Goal: Navigation & Orientation: Find specific page/section

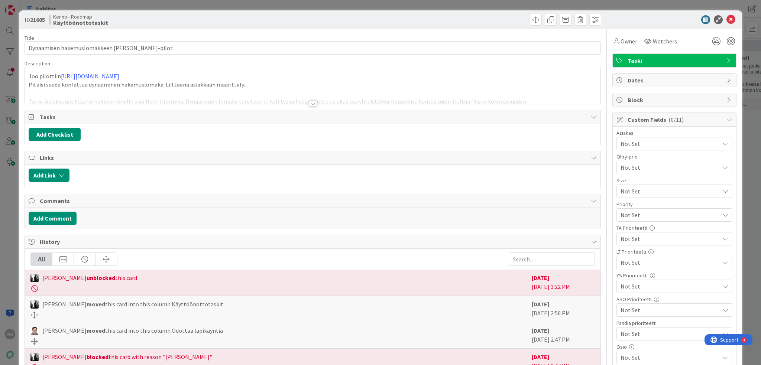
click at [310, 102] on div at bounding box center [313, 104] width 8 height 6
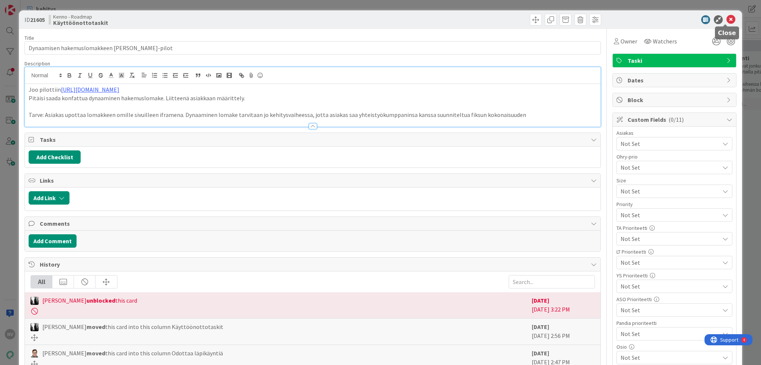
click at [726, 19] on icon at bounding box center [730, 19] width 9 height 9
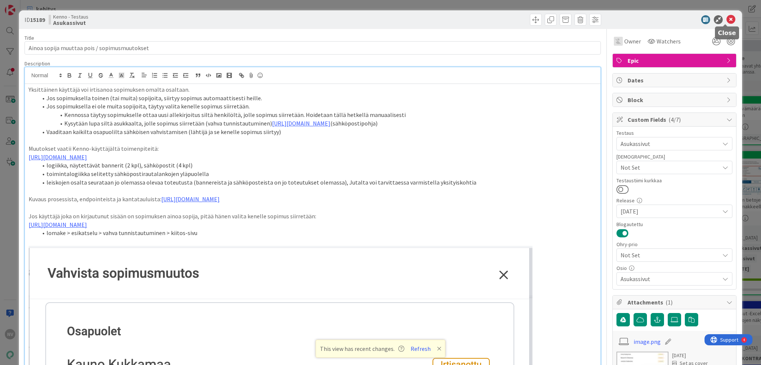
click at [726, 19] on icon at bounding box center [730, 19] width 9 height 9
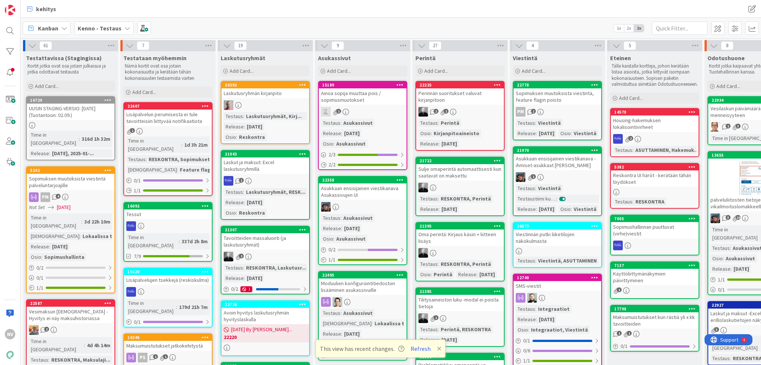
click at [124, 28] on icon at bounding box center [127, 28] width 6 height 6
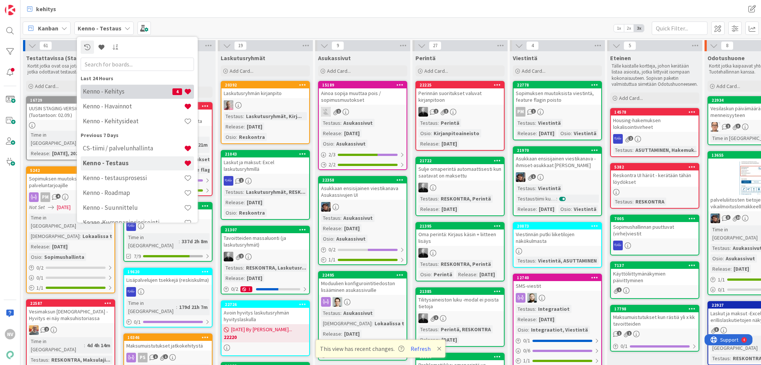
click at [133, 91] on h4 "Kenno - Kehitys" at bounding box center [128, 91] width 90 height 7
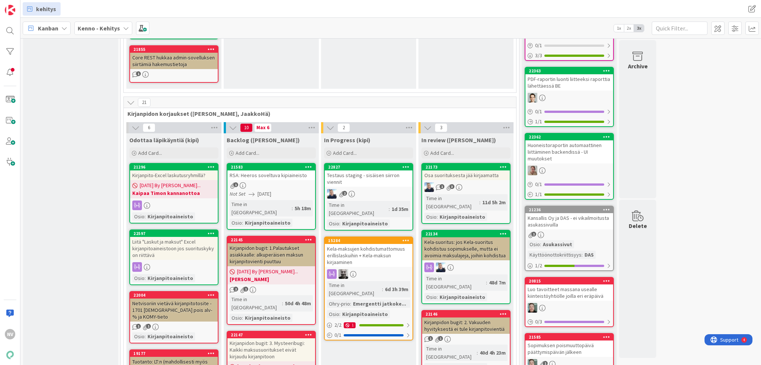
scroll to position [2377, 0]
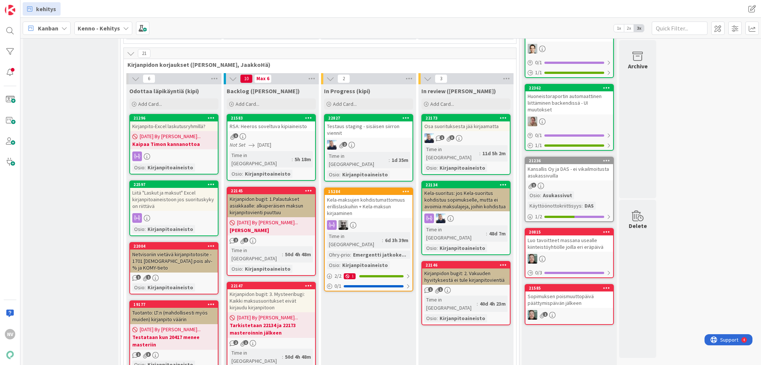
click at [182, 250] on div "Netvisoriin vietävä kirjanpitotosite - 1701 [DEMOGRAPHIC_DATA] pois alv-% ja KO…" at bounding box center [174, 261] width 88 height 23
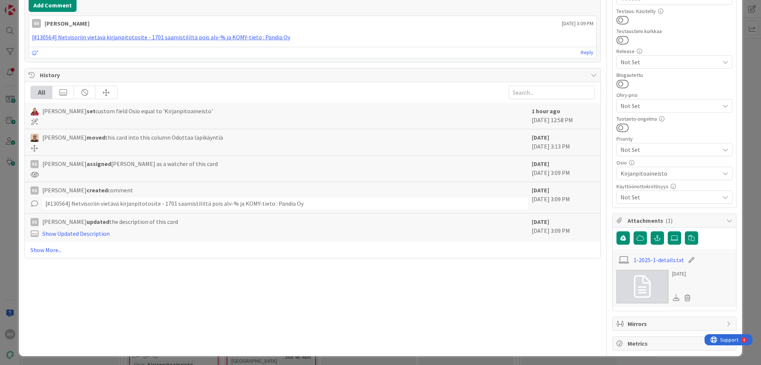
scroll to position [27, 0]
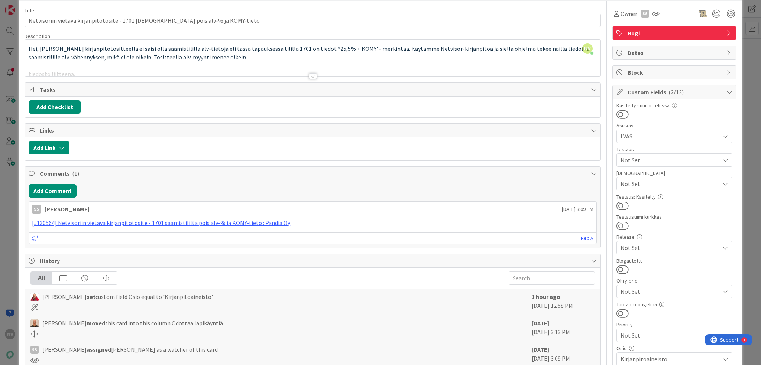
click at [309, 75] on div at bounding box center [313, 76] width 8 height 6
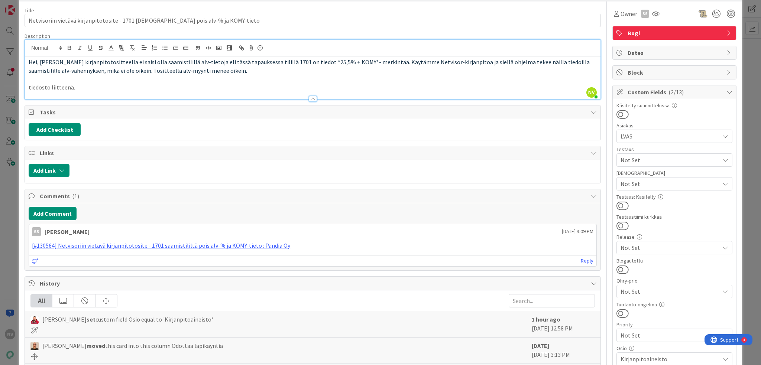
scroll to position [0, 0]
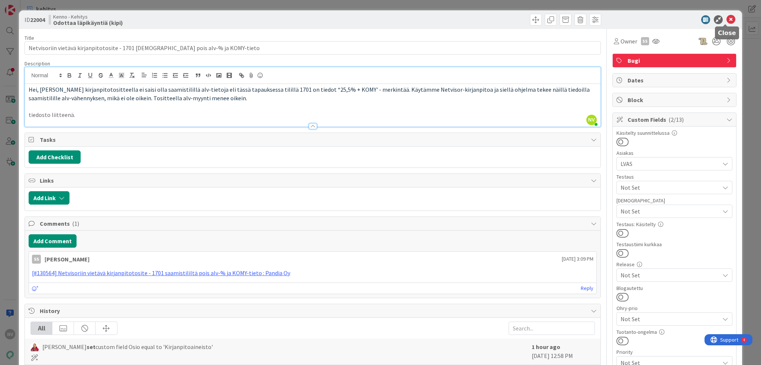
click at [726, 17] on icon at bounding box center [730, 19] width 9 height 9
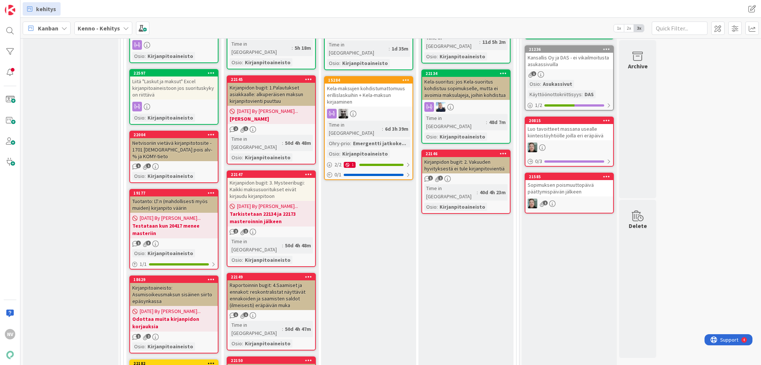
click at [173, 365] on div "kirjanpidon tositerivien yhdistely" at bounding box center [174, 372] width 88 height 10
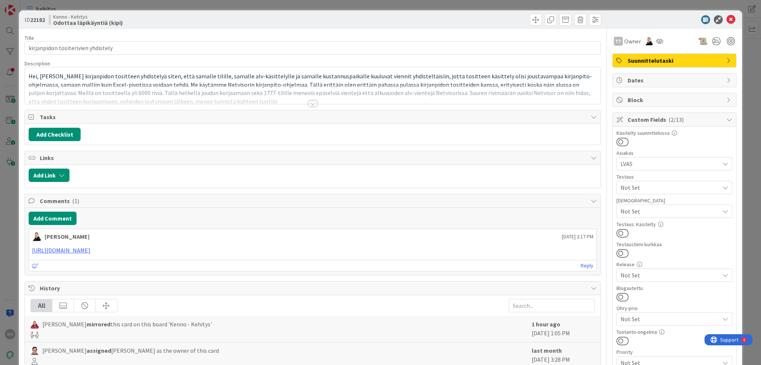
click at [310, 102] on div at bounding box center [313, 104] width 8 height 6
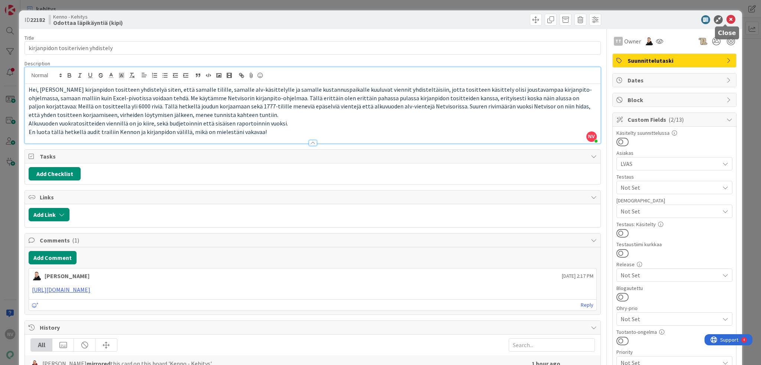
click at [727, 20] on icon at bounding box center [730, 19] width 9 height 9
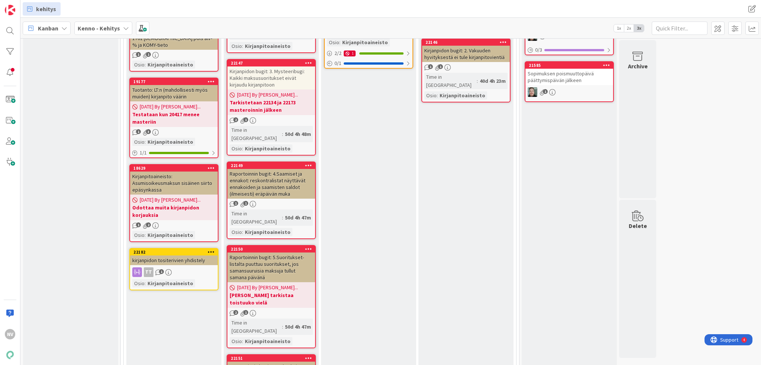
click at [284, 253] on div "Raportoinnin bugit: 5.Suoritukset-listalta puuttuu suoritukset, jos samansuurui…" at bounding box center [271, 268] width 88 height 30
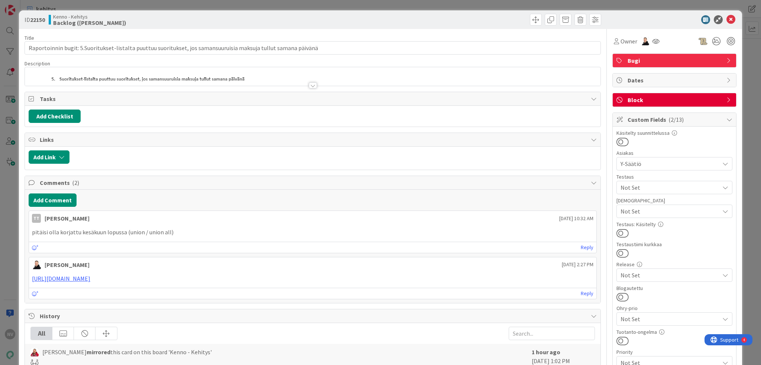
click at [309, 84] on div at bounding box center [313, 85] width 8 height 6
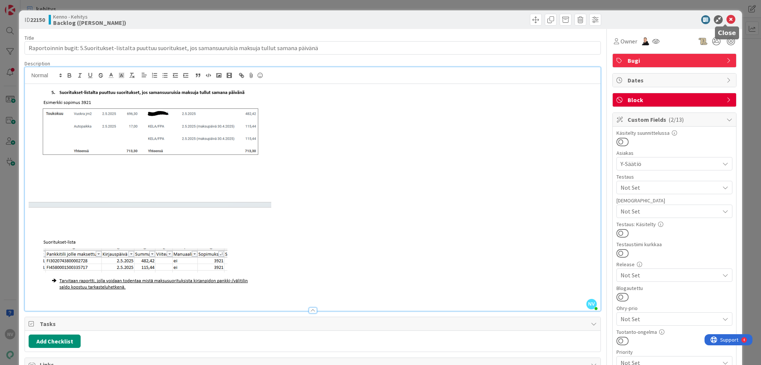
drag, startPoint x: 727, startPoint y: 18, endPoint x: 723, endPoint y: 19, distance: 4.0
click at [727, 18] on icon at bounding box center [730, 19] width 9 height 9
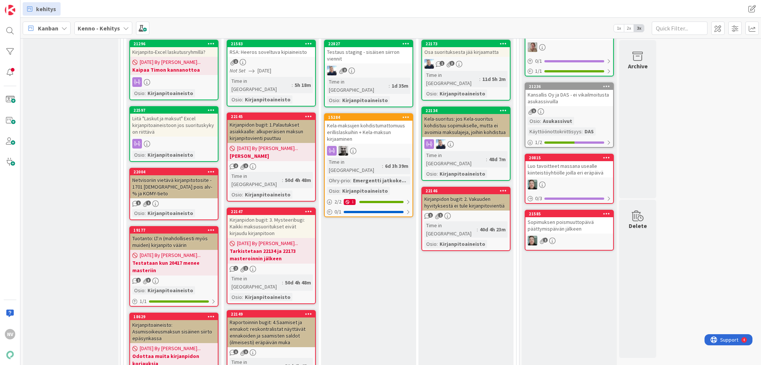
click at [273, 215] on div "Kirjanpidon bugit: 3. Mysteeribugi: Kaikki maksusuoritukset eivät kirjaudu kirj…" at bounding box center [271, 226] width 88 height 23
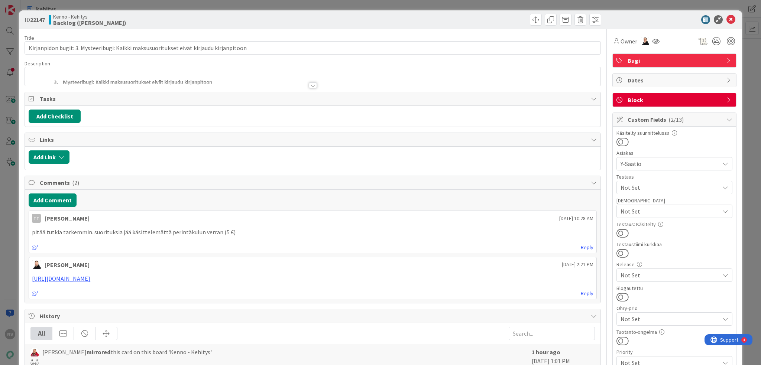
click at [309, 84] on div at bounding box center [313, 85] width 8 height 6
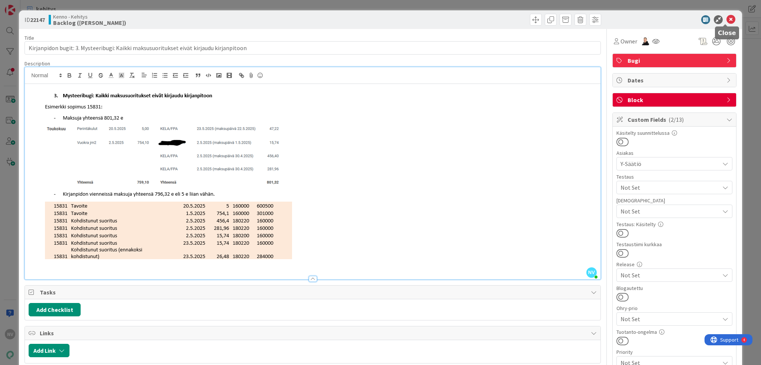
click at [726, 20] on icon at bounding box center [730, 19] width 9 height 9
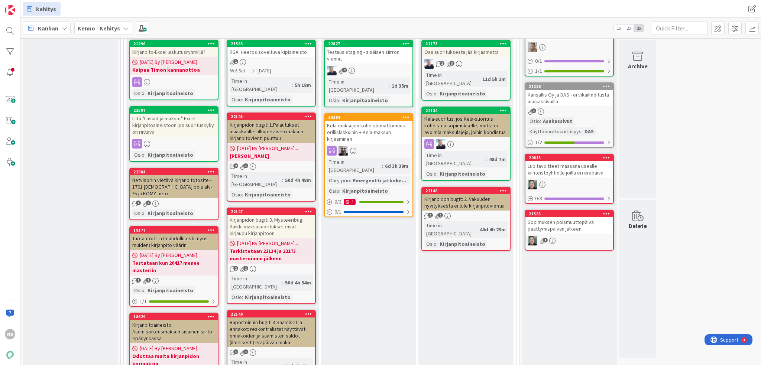
click at [272, 318] on div "Raportoinnin bugit: 4.Saamiset ja ennakot: reskontralistat näyttävät ennakoiden…" at bounding box center [271, 333] width 88 height 30
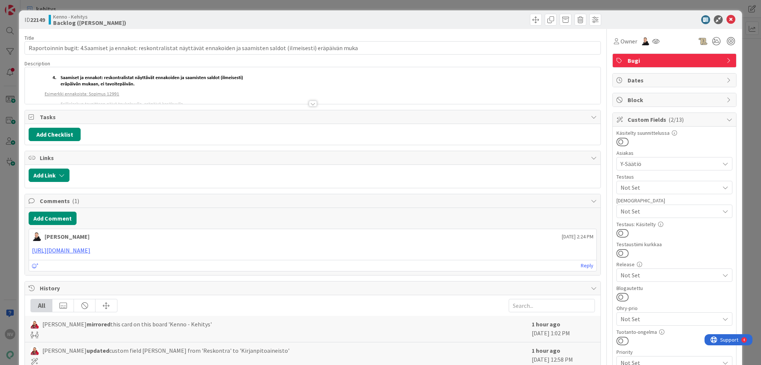
click at [310, 100] on div at bounding box center [312, 94] width 575 height 19
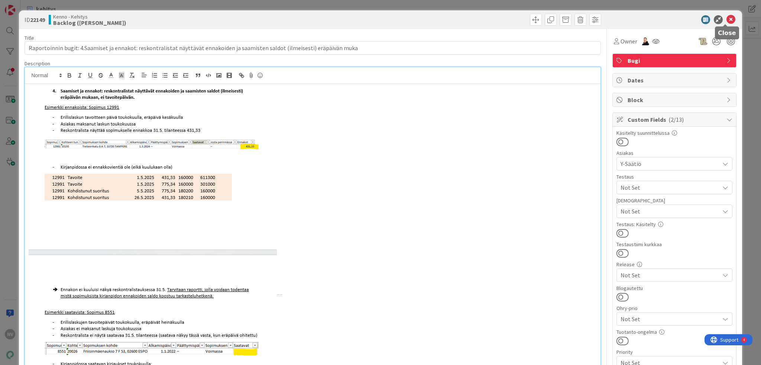
click at [726, 18] on icon at bounding box center [730, 19] width 9 height 9
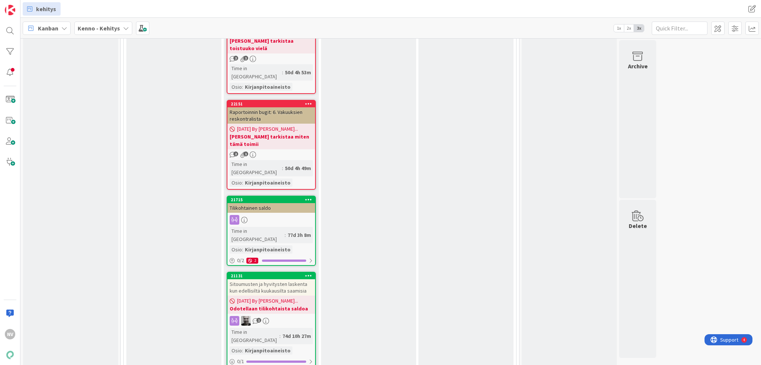
scroll to position [2897, 0]
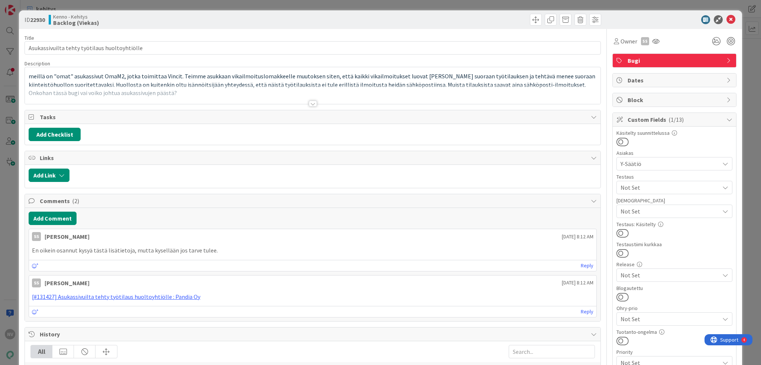
click at [309, 102] on div at bounding box center [313, 104] width 8 height 6
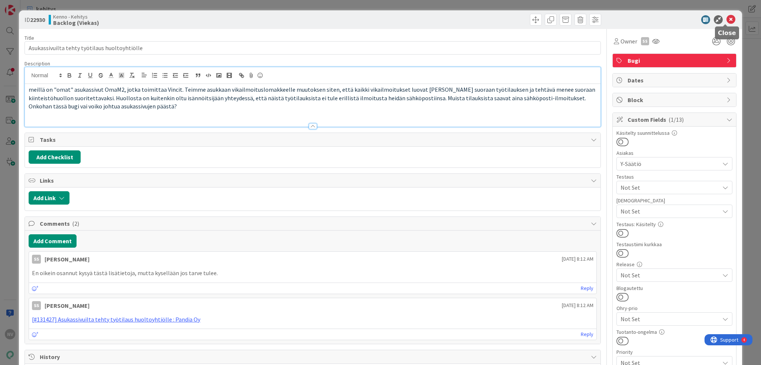
click at [726, 19] on icon at bounding box center [730, 19] width 9 height 9
